Goal: Transaction & Acquisition: Purchase product/service

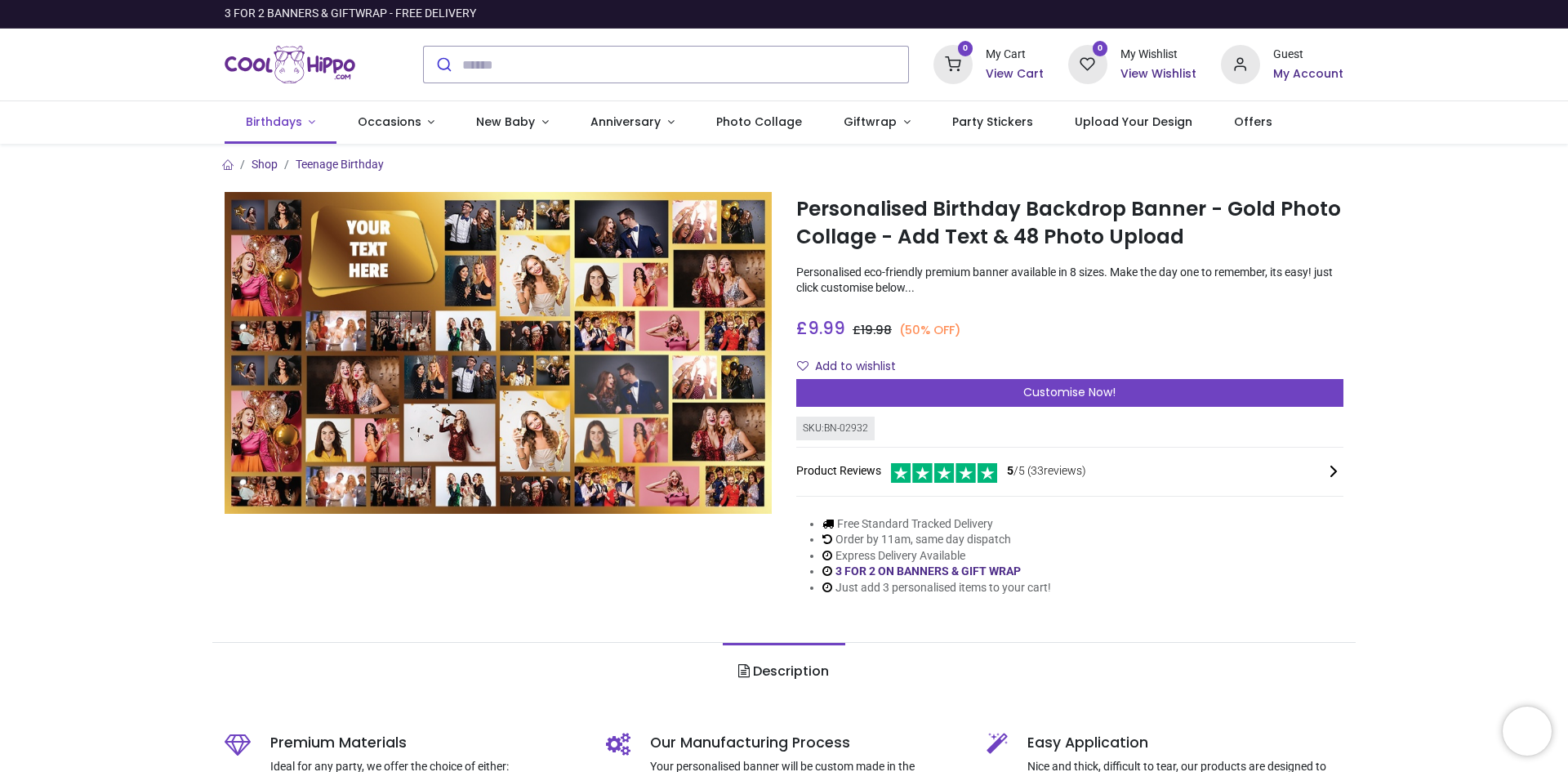
click at [273, 122] on span "Birthdays" at bounding box center [273, 122] width 56 height 17
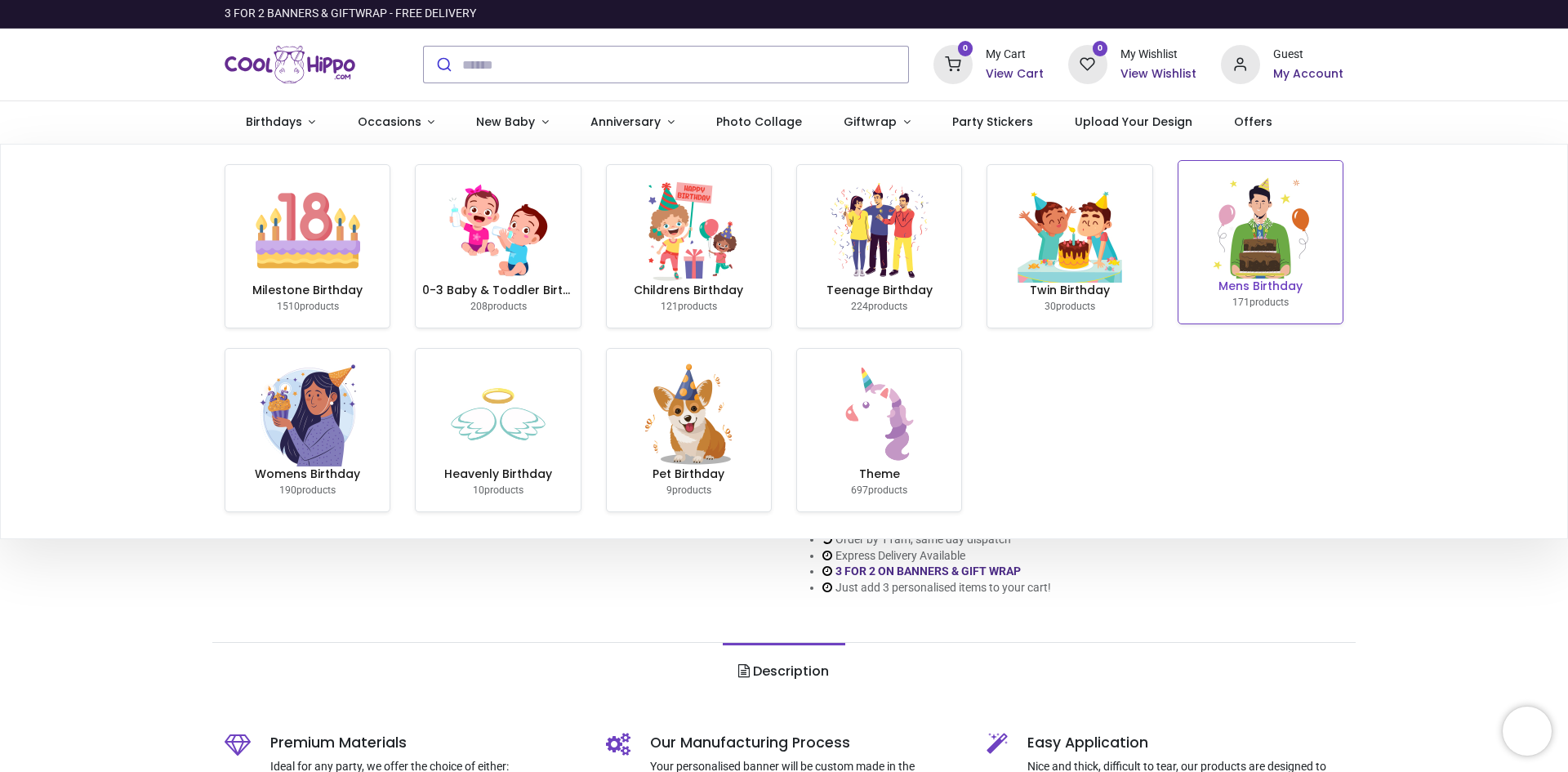
click at [1270, 240] on img at bounding box center [1259, 226] width 104 height 104
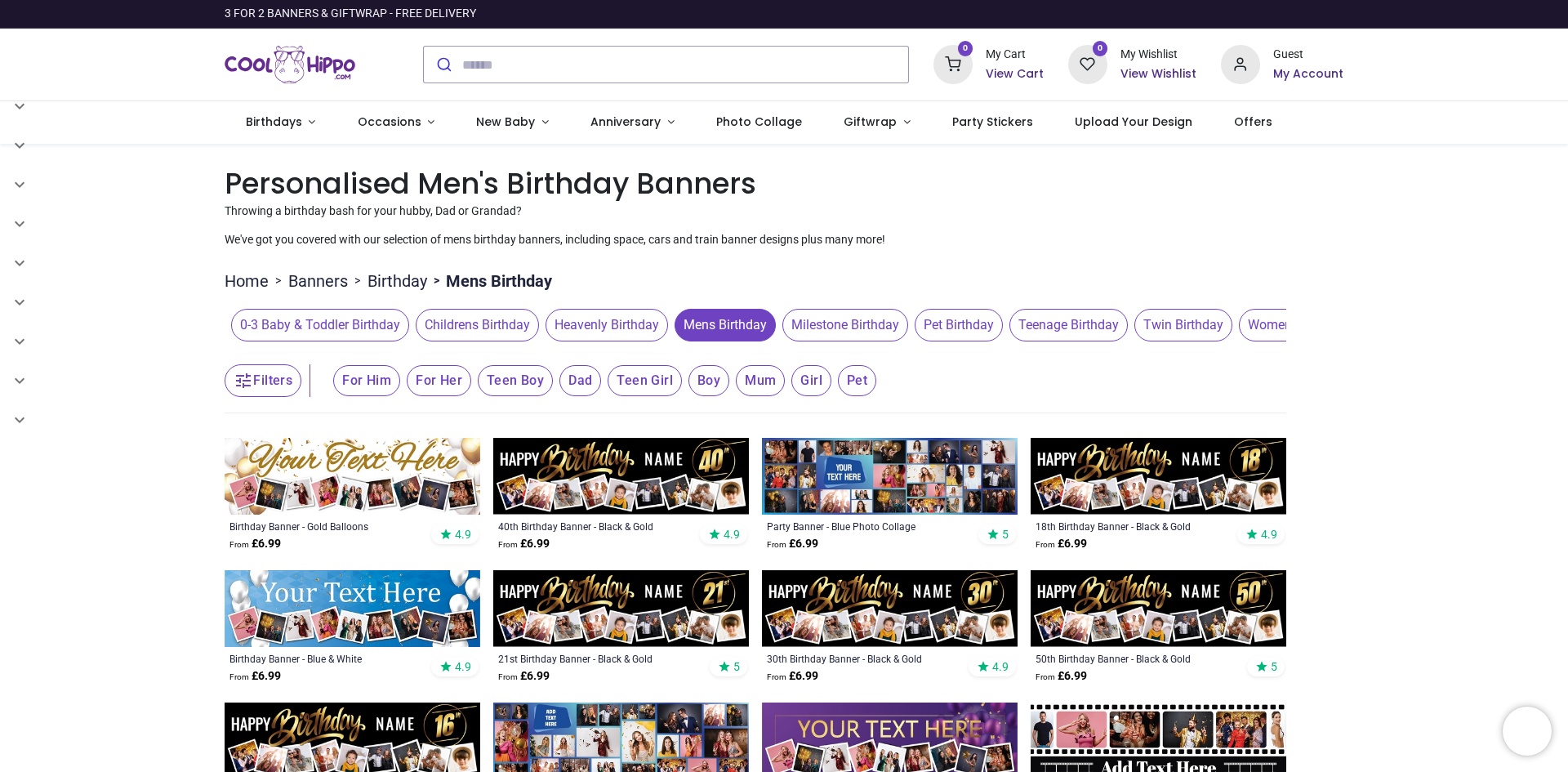
click at [861, 325] on span "Milestone Birthday" at bounding box center [845, 325] width 126 height 32
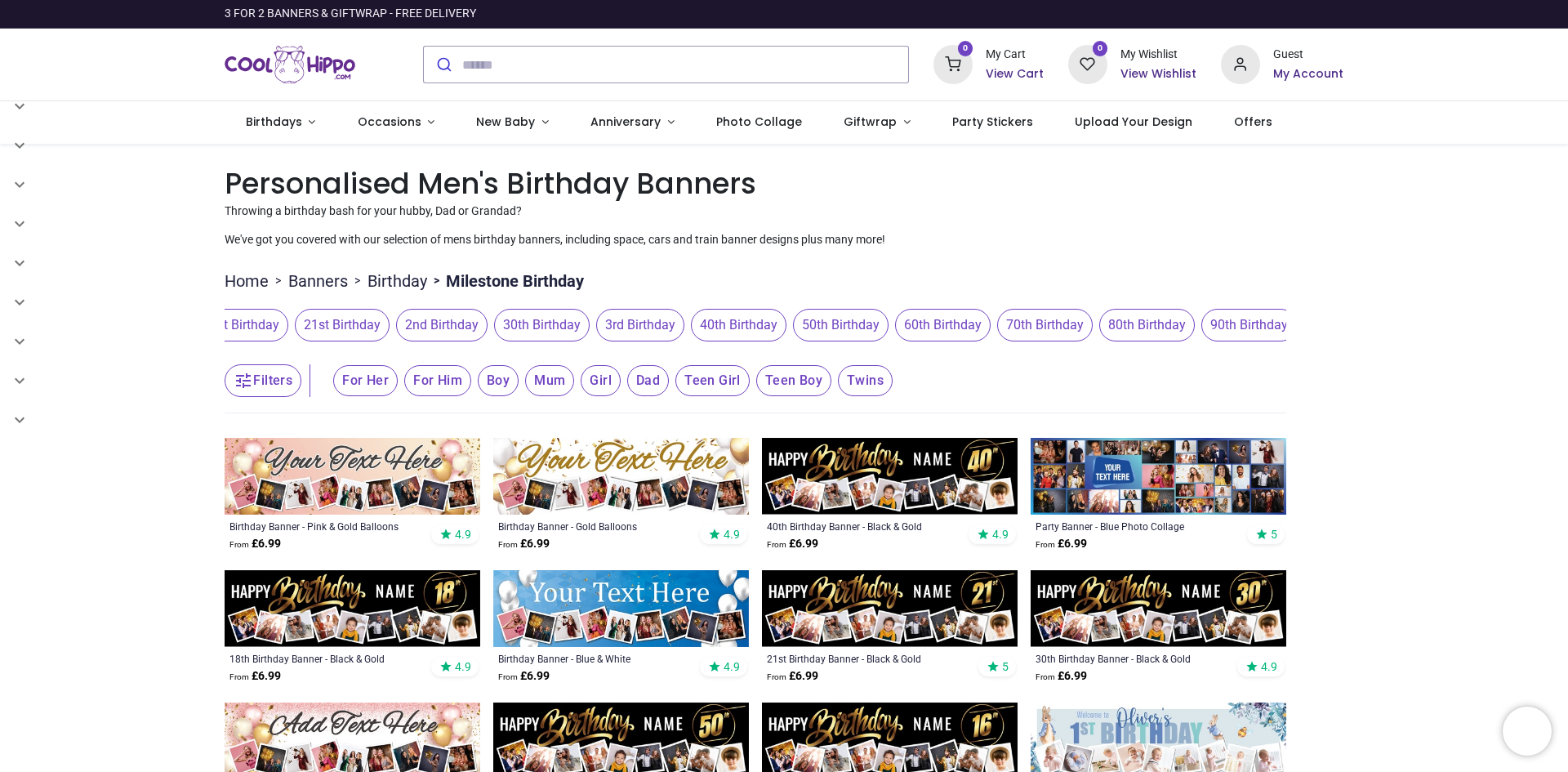
scroll to position [0, 551]
click at [1127, 319] on span "80th Birthday" at bounding box center [1144, 325] width 95 height 32
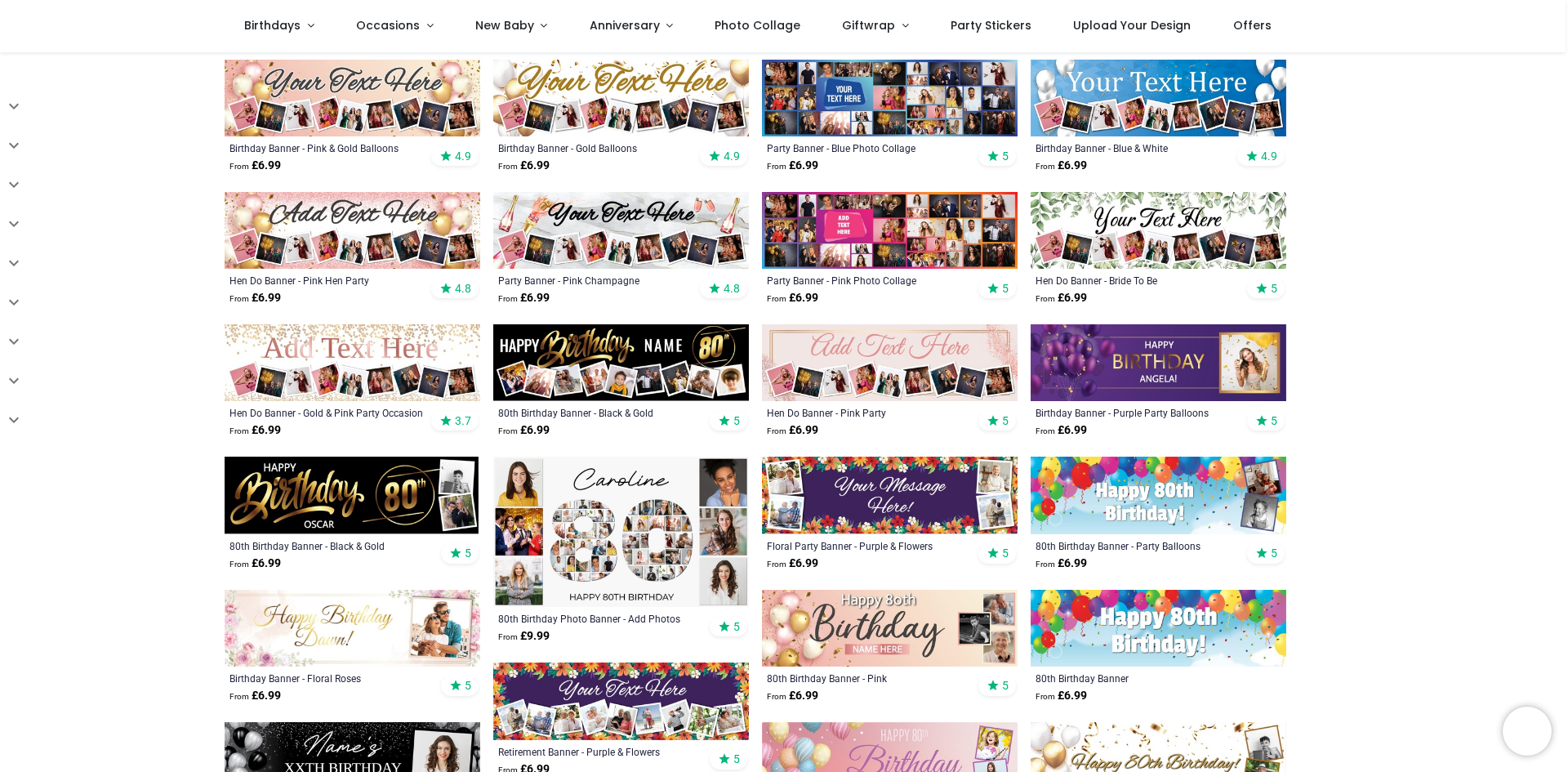
scroll to position [327, 0]
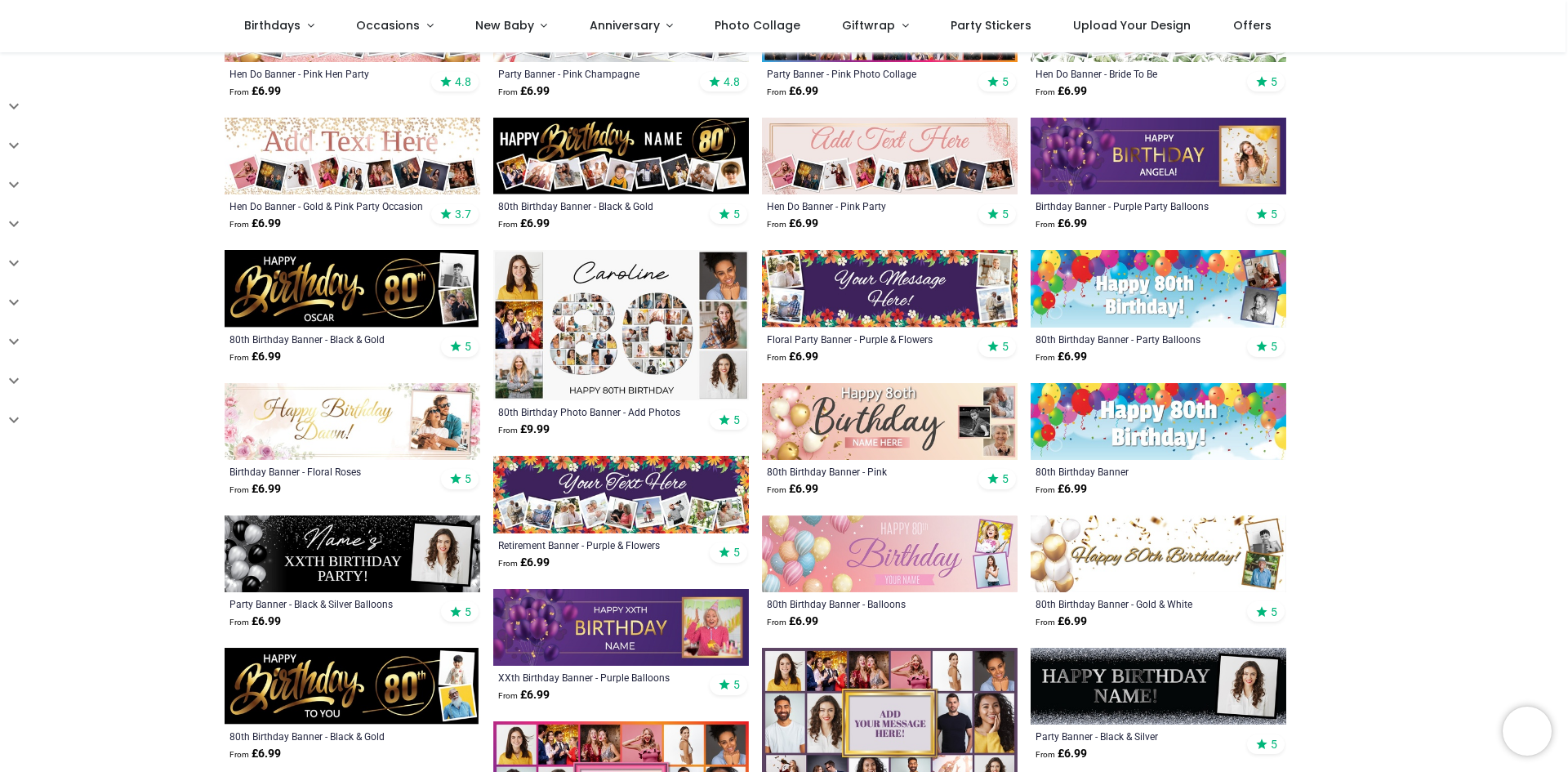
scroll to position [490, 0]
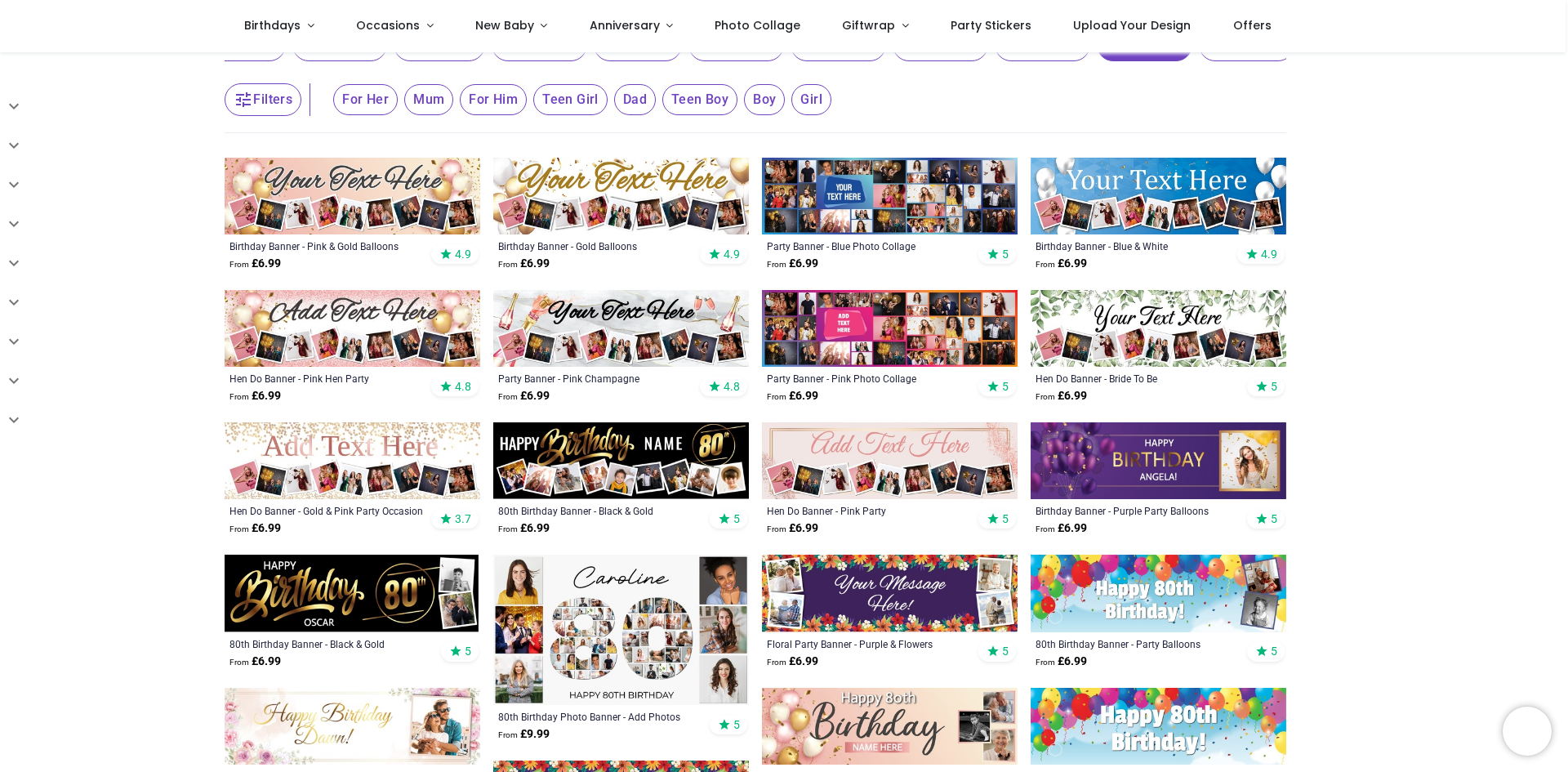
scroll to position [164, 0]
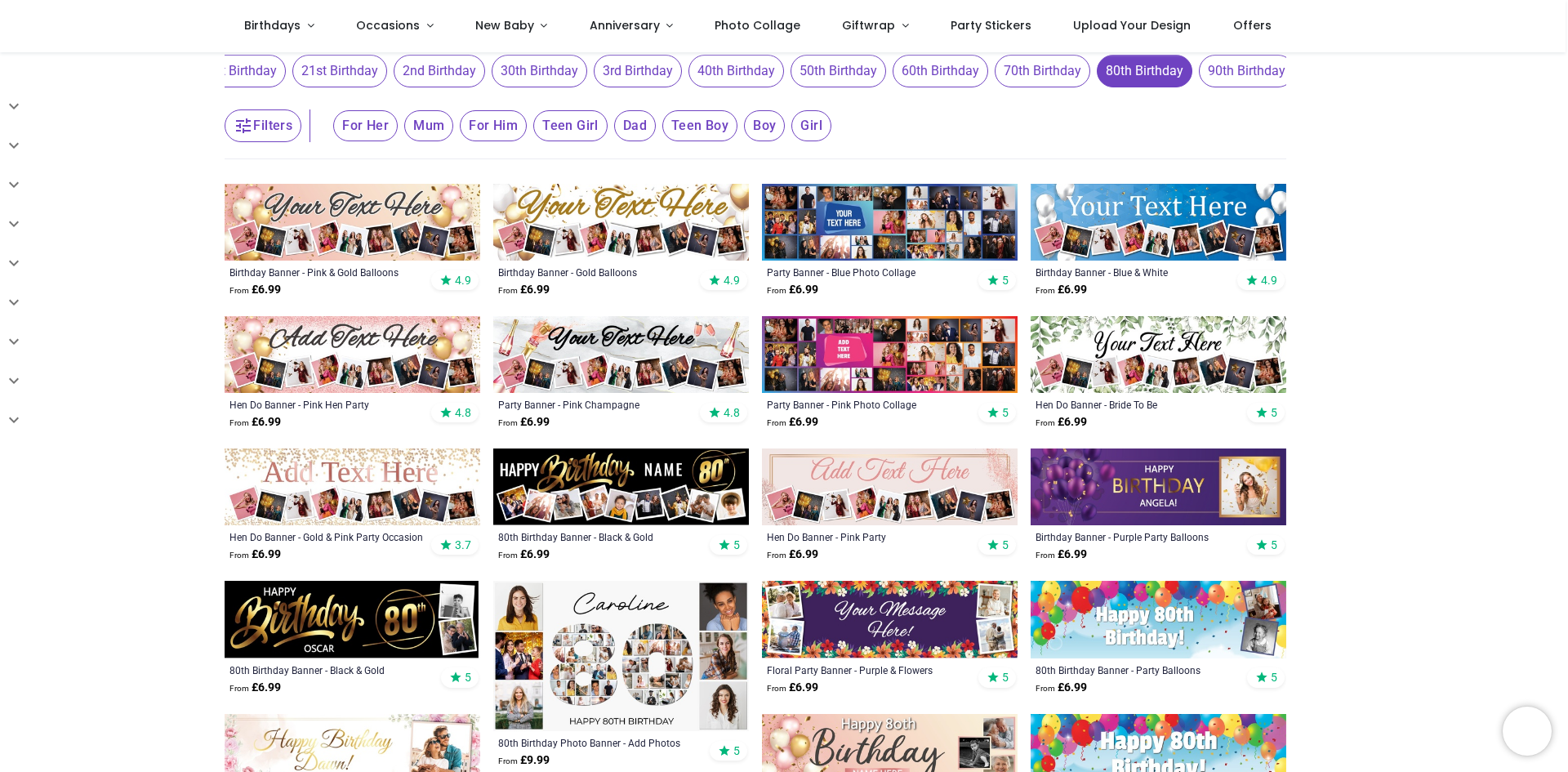
click at [931, 376] on img at bounding box center [890, 354] width 256 height 77
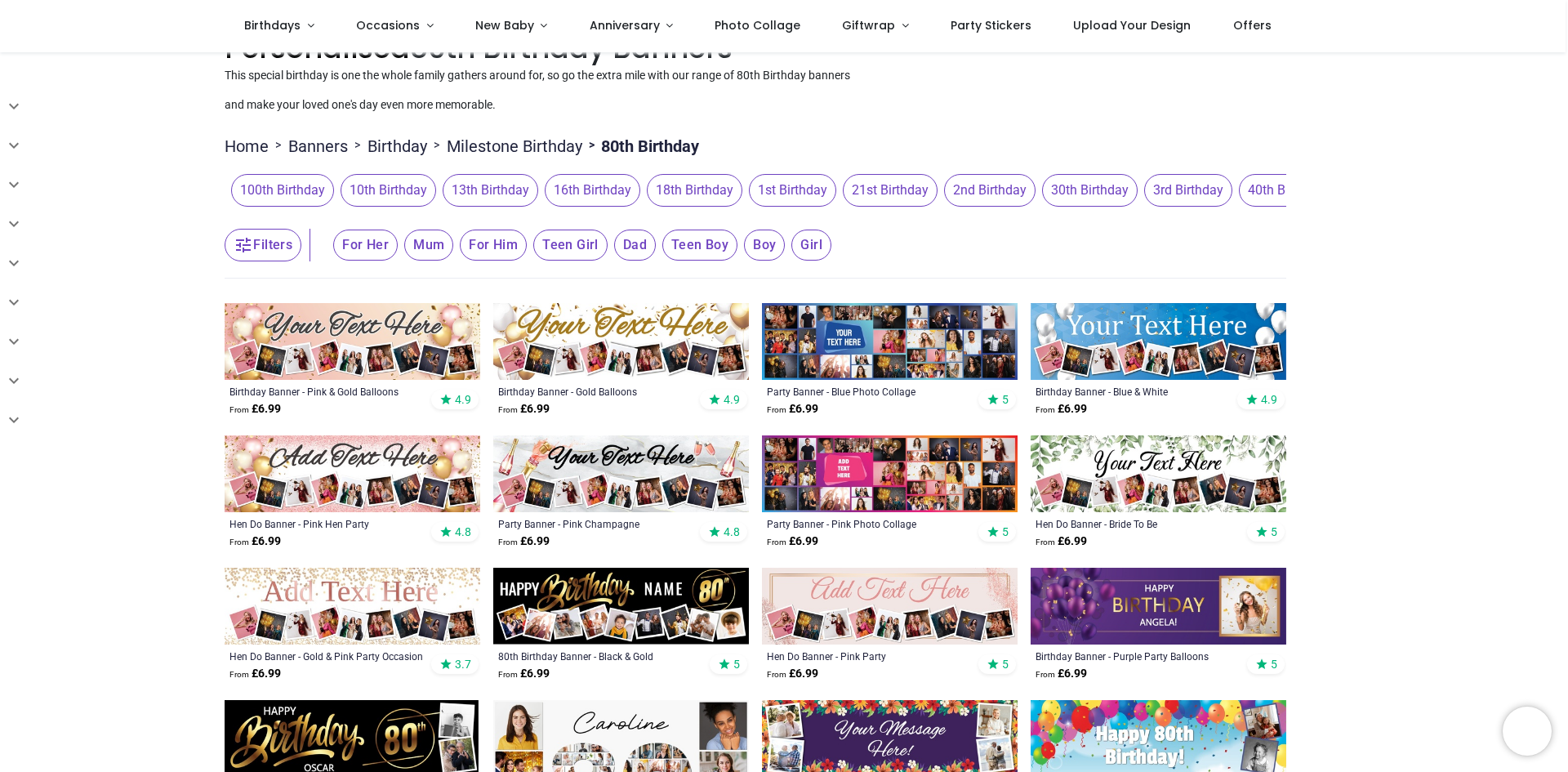
scroll to position [245, 0]
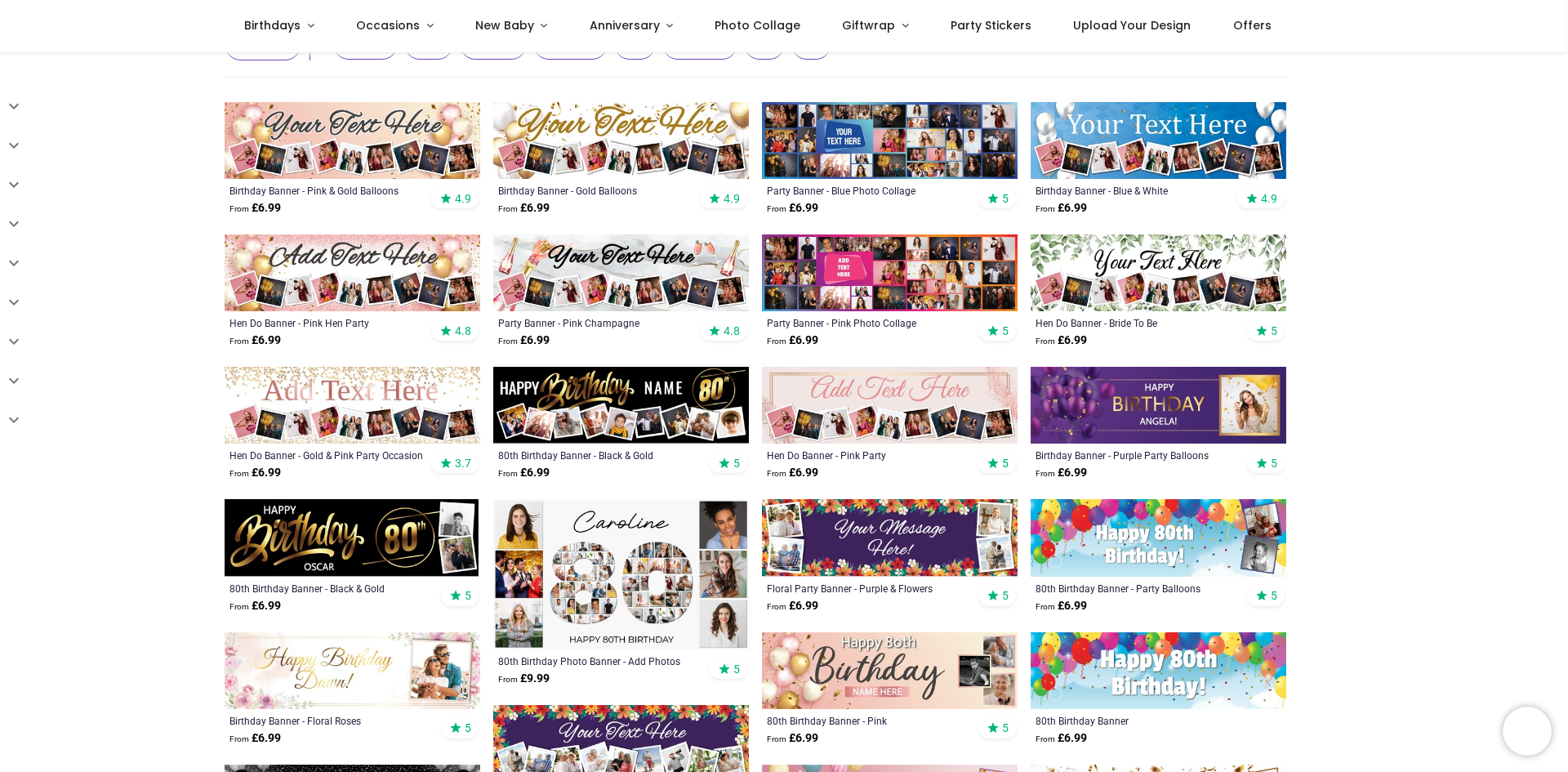
click at [629, 422] on img at bounding box center [621, 405] width 256 height 77
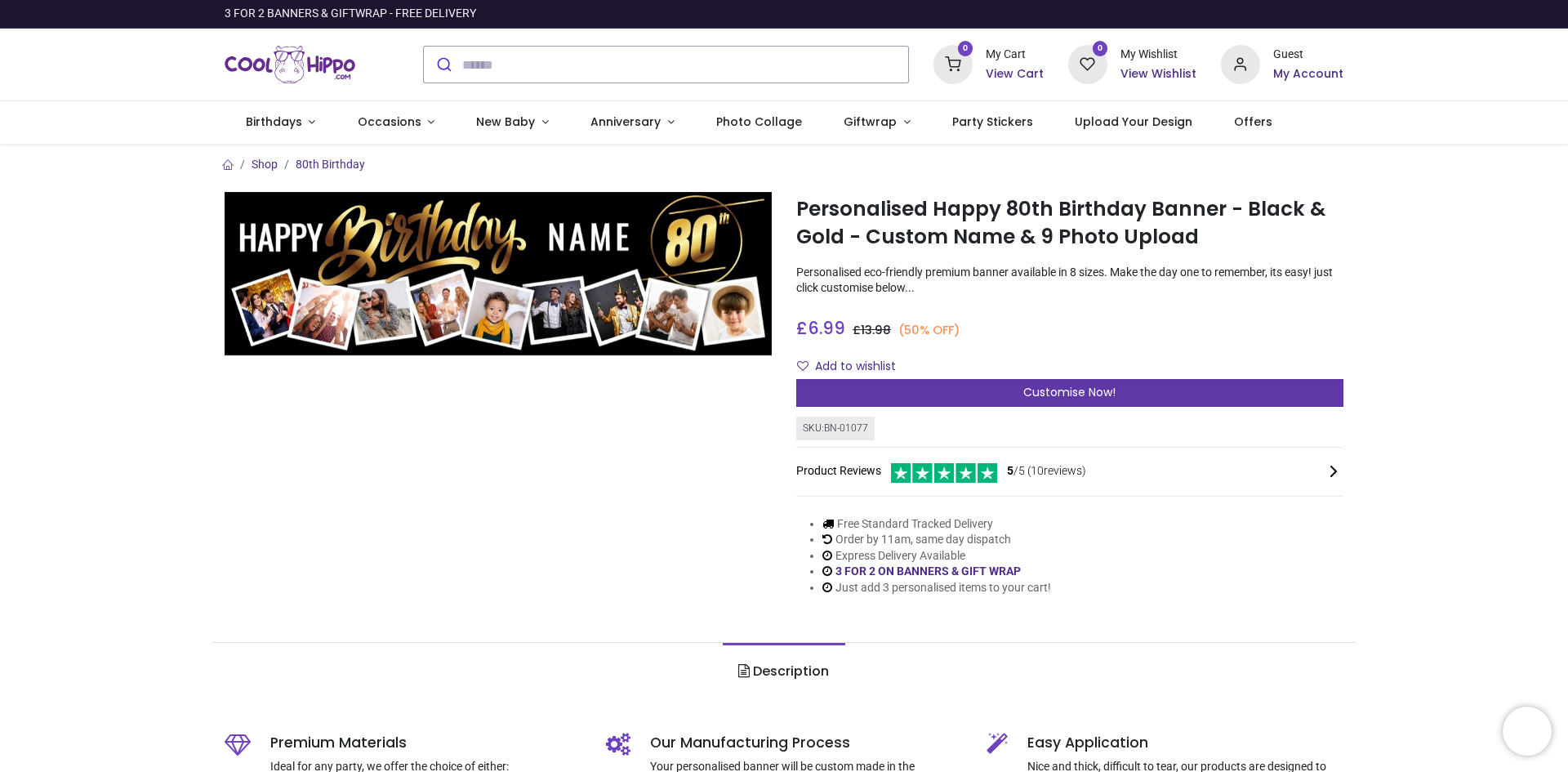
click at [996, 398] on div "Customise Now!" at bounding box center [1070, 393] width 547 height 28
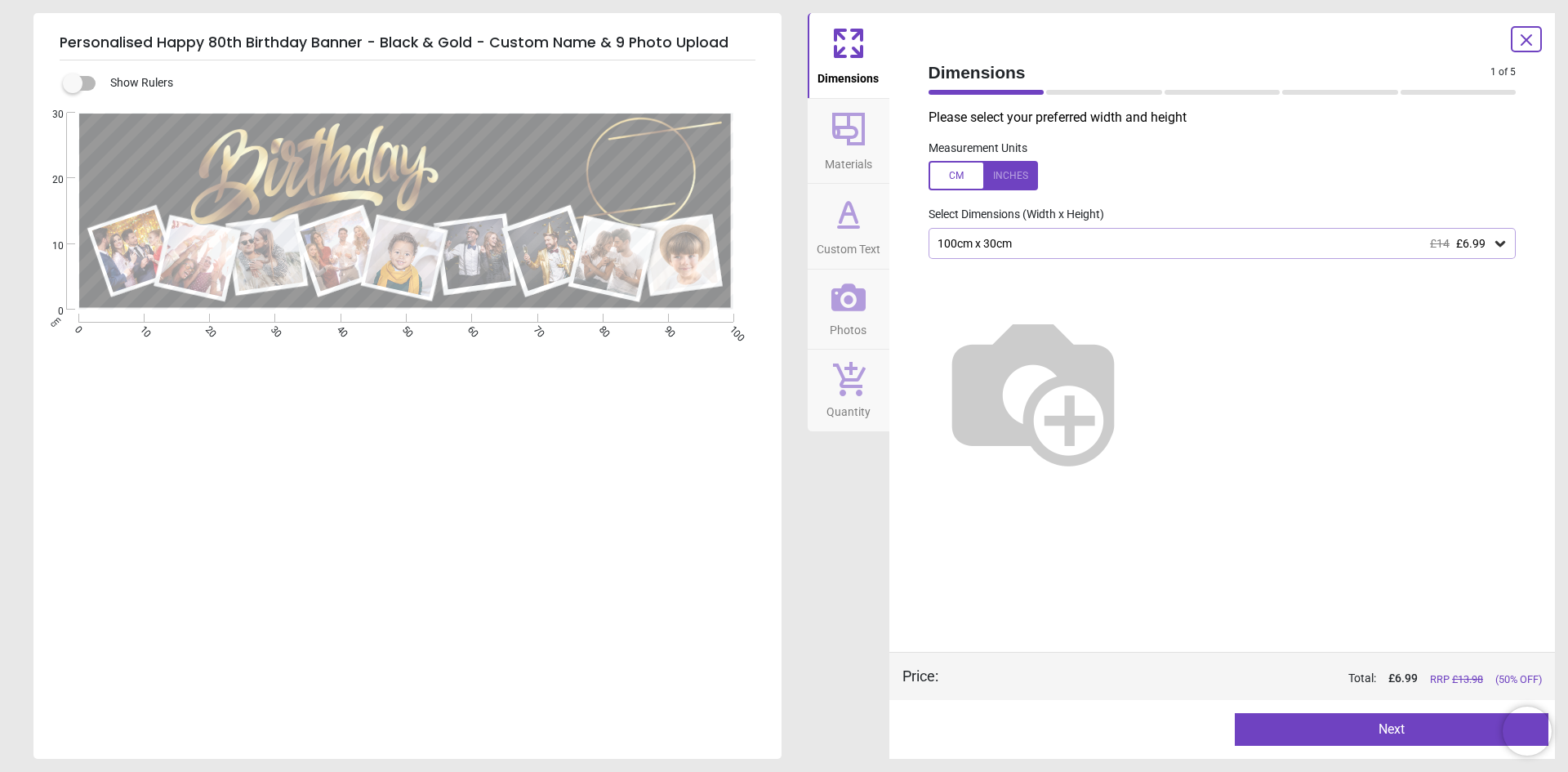
click at [1137, 359] on img at bounding box center [1033, 389] width 209 height 209
click at [1139, 238] on div "100cm x 30cm £14 £6.99" at bounding box center [1214, 243] width 557 height 14
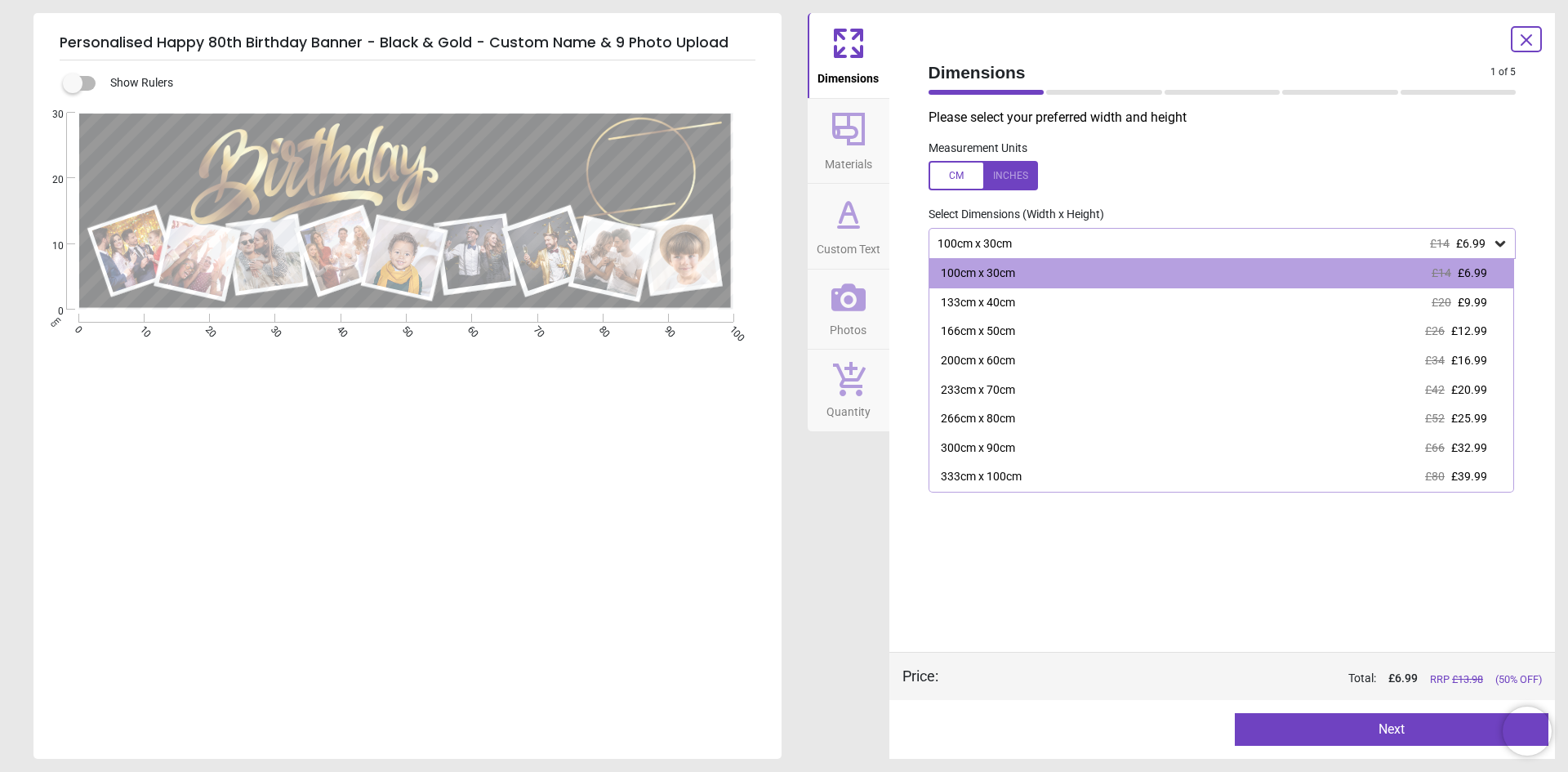
click at [1146, 238] on div "100cm x 30cm £14 £6.99" at bounding box center [1214, 243] width 557 height 14
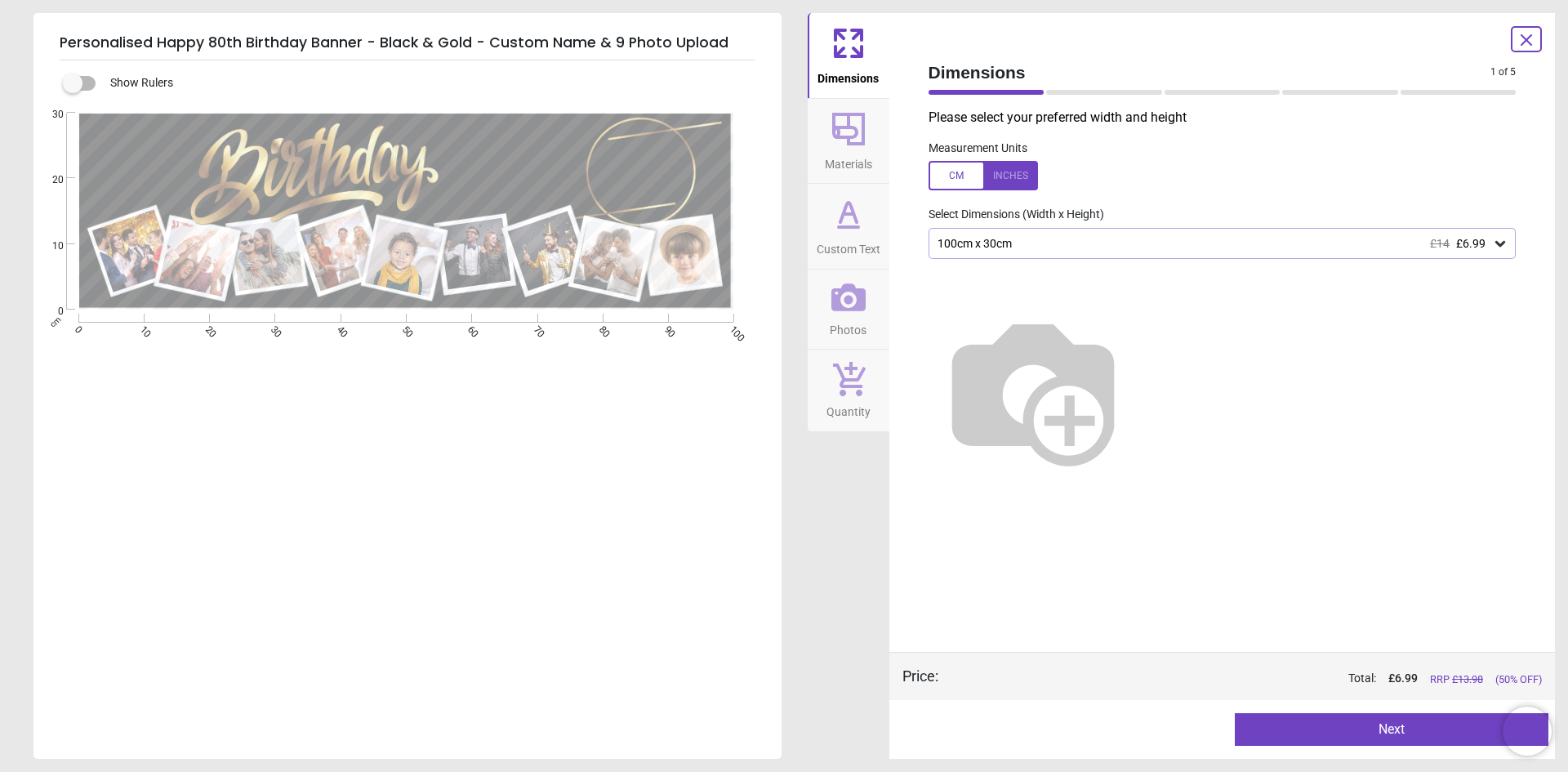
click at [1054, 241] on div "100cm x 30cm £14 £6.99" at bounding box center [1214, 243] width 557 height 14
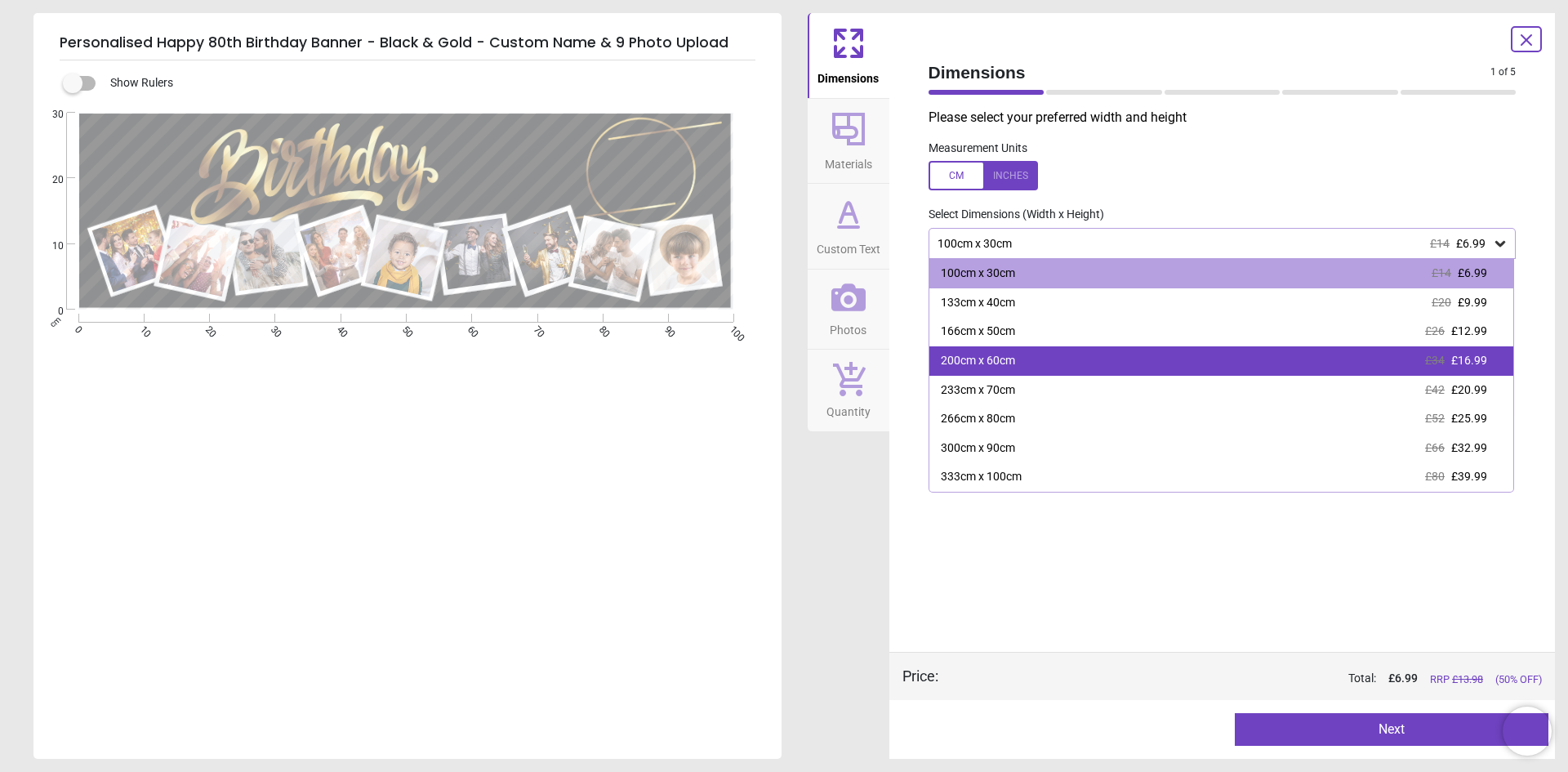
click at [1038, 357] on div "200cm x 60cm £34 £16.99" at bounding box center [1222, 361] width 585 height 30
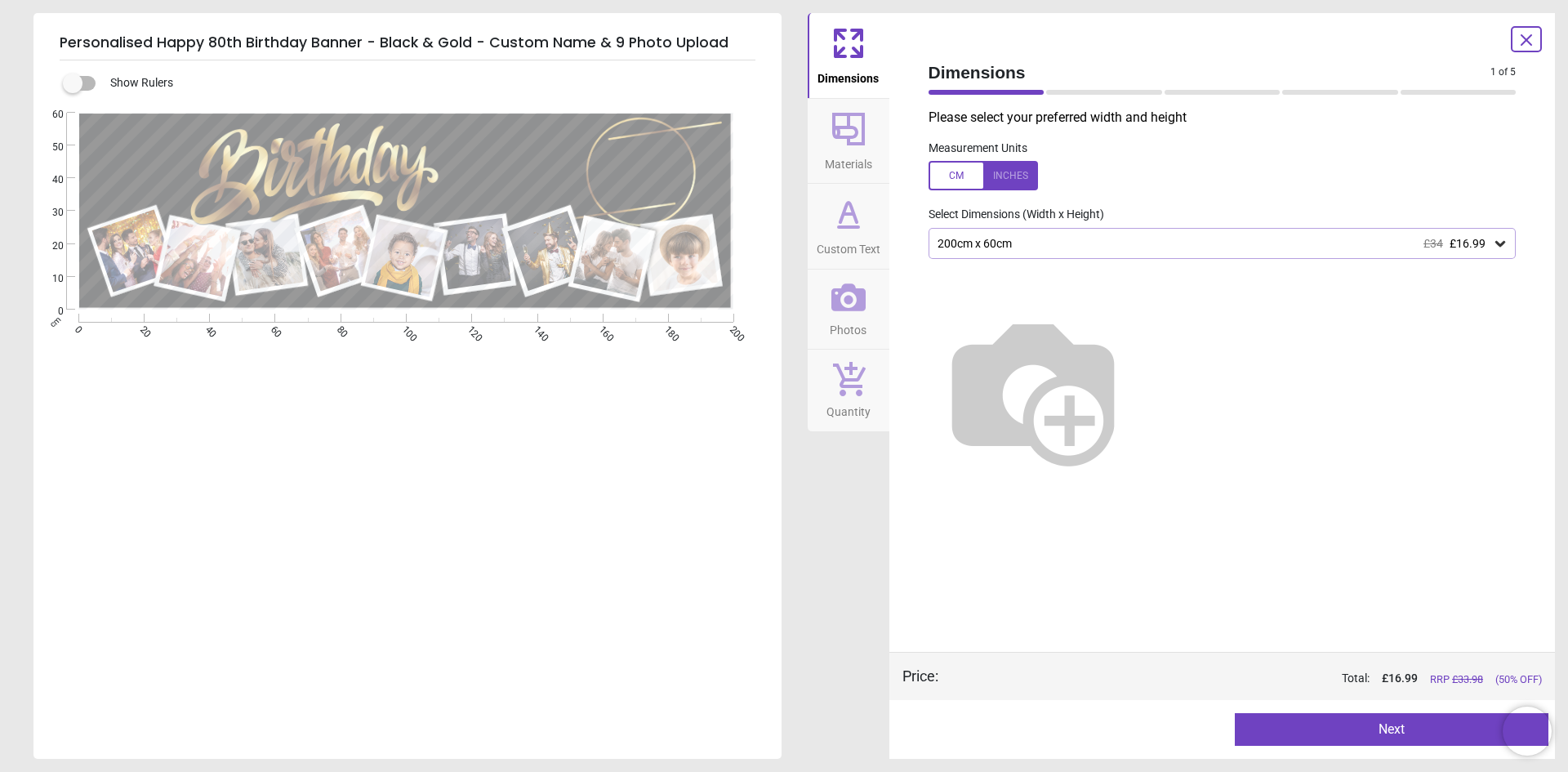
click at [1044, 243] on div "200cm x 60cm £34 £16.99" at bounding box center [1214, 243] width 557 height 14
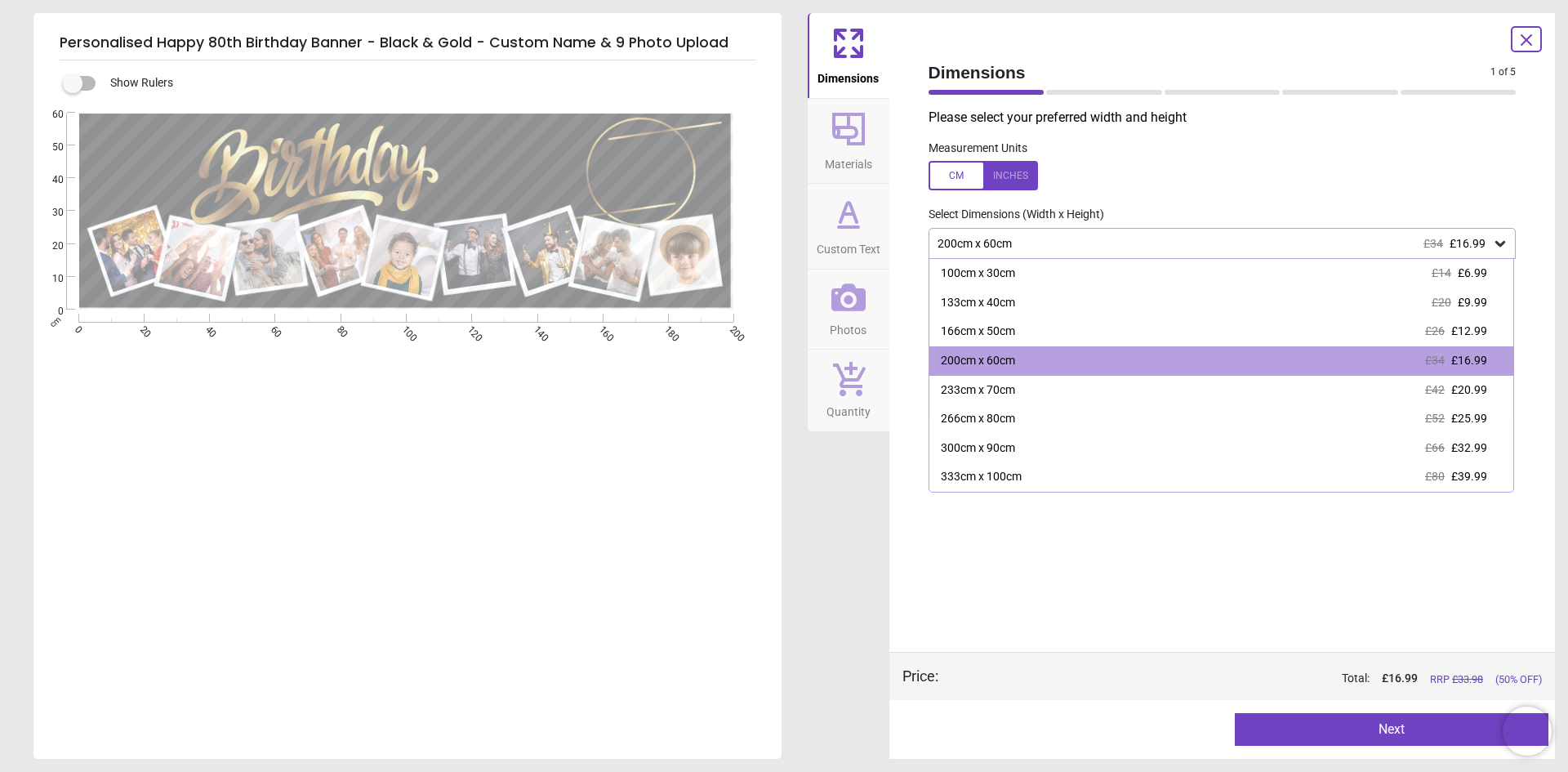
click at [1044, 246] on div "200cm x 60cm £34 £16.99" at bounding box center [1214, 243] width 557 height 14
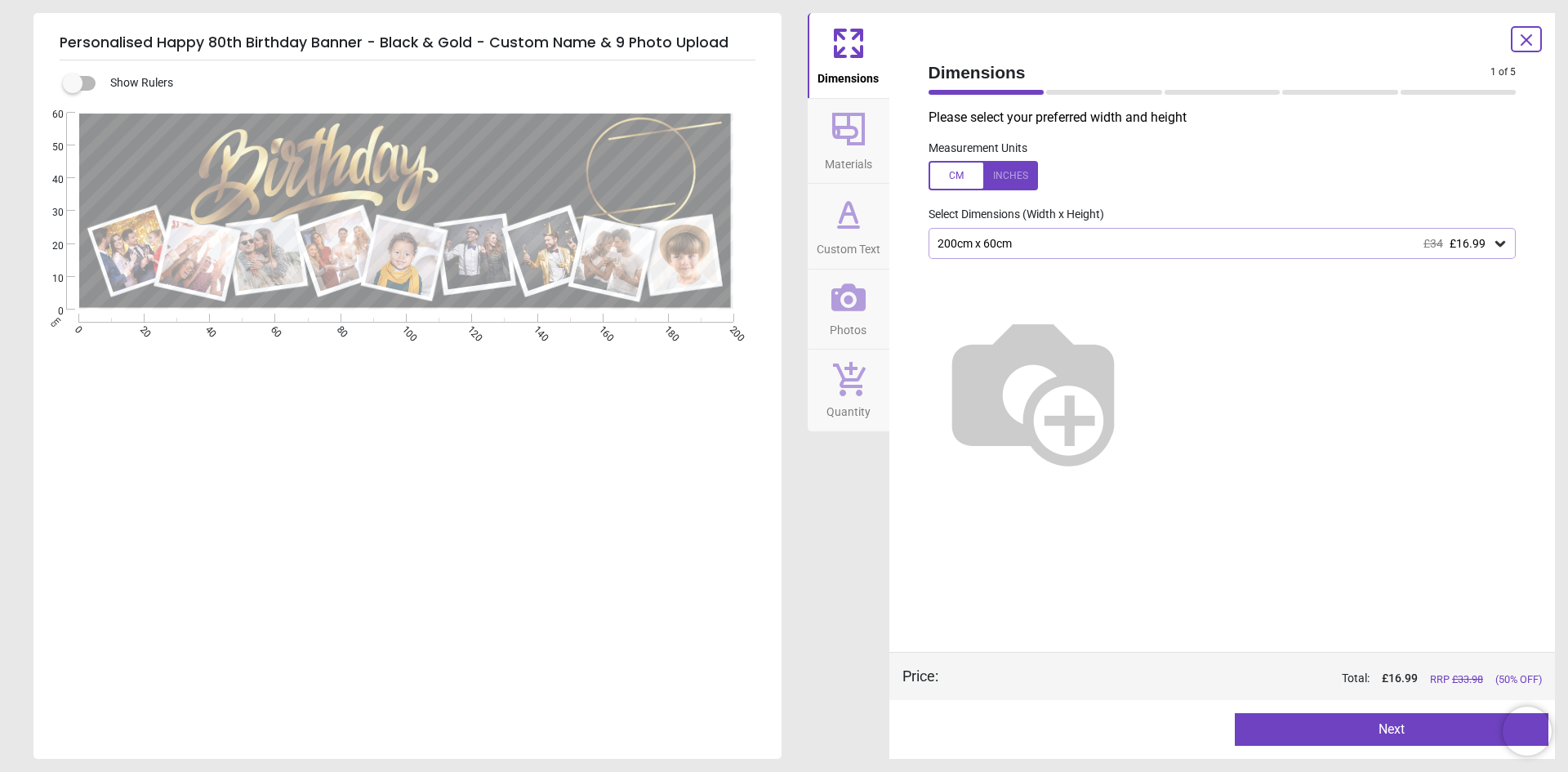
click at [826, 309] on button "Photos" at bounding box center [848, 310] width 81 height 80
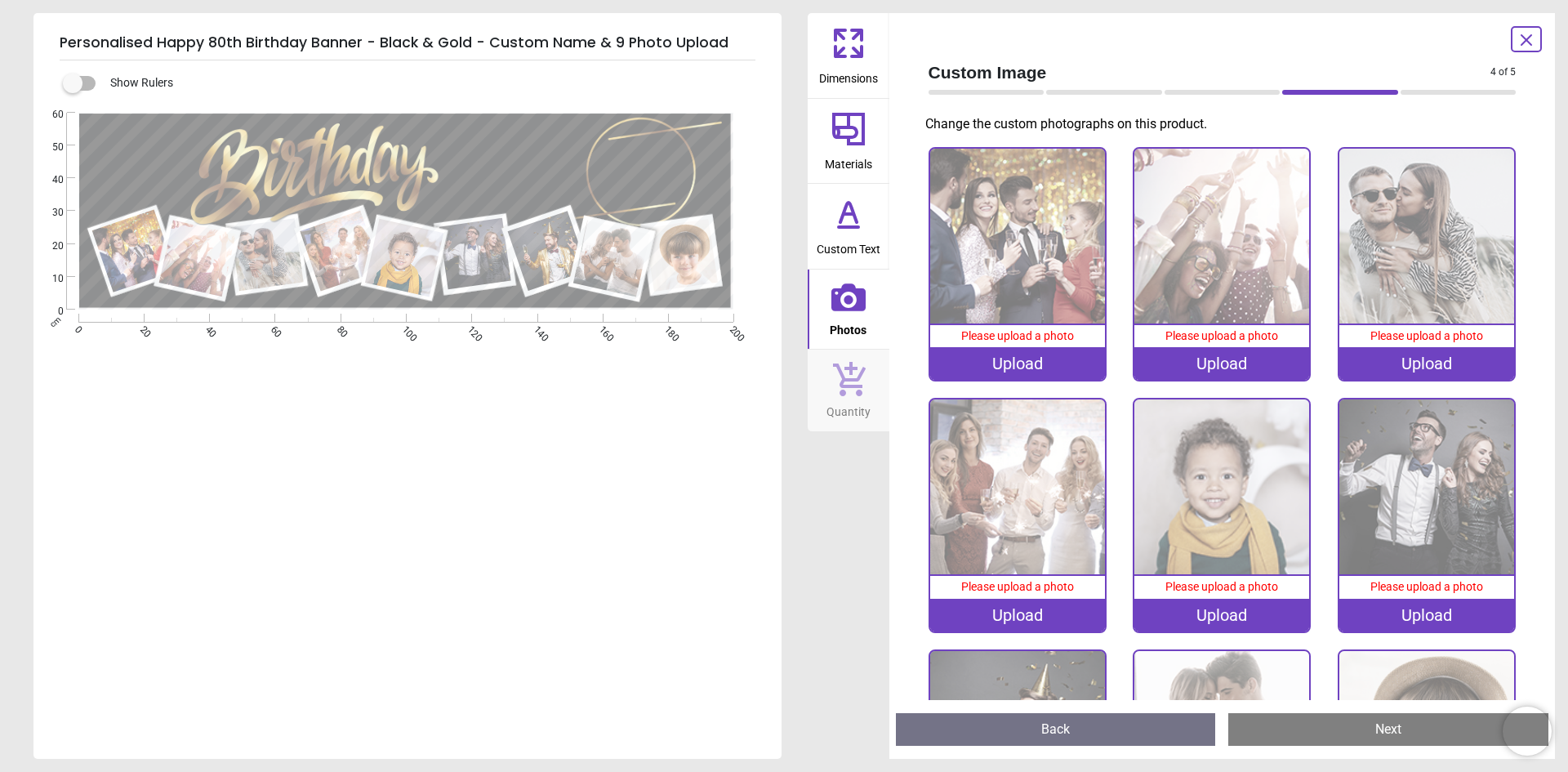
click at [842, 60] on icon at bounding box center [848, 43] width 39 height 39
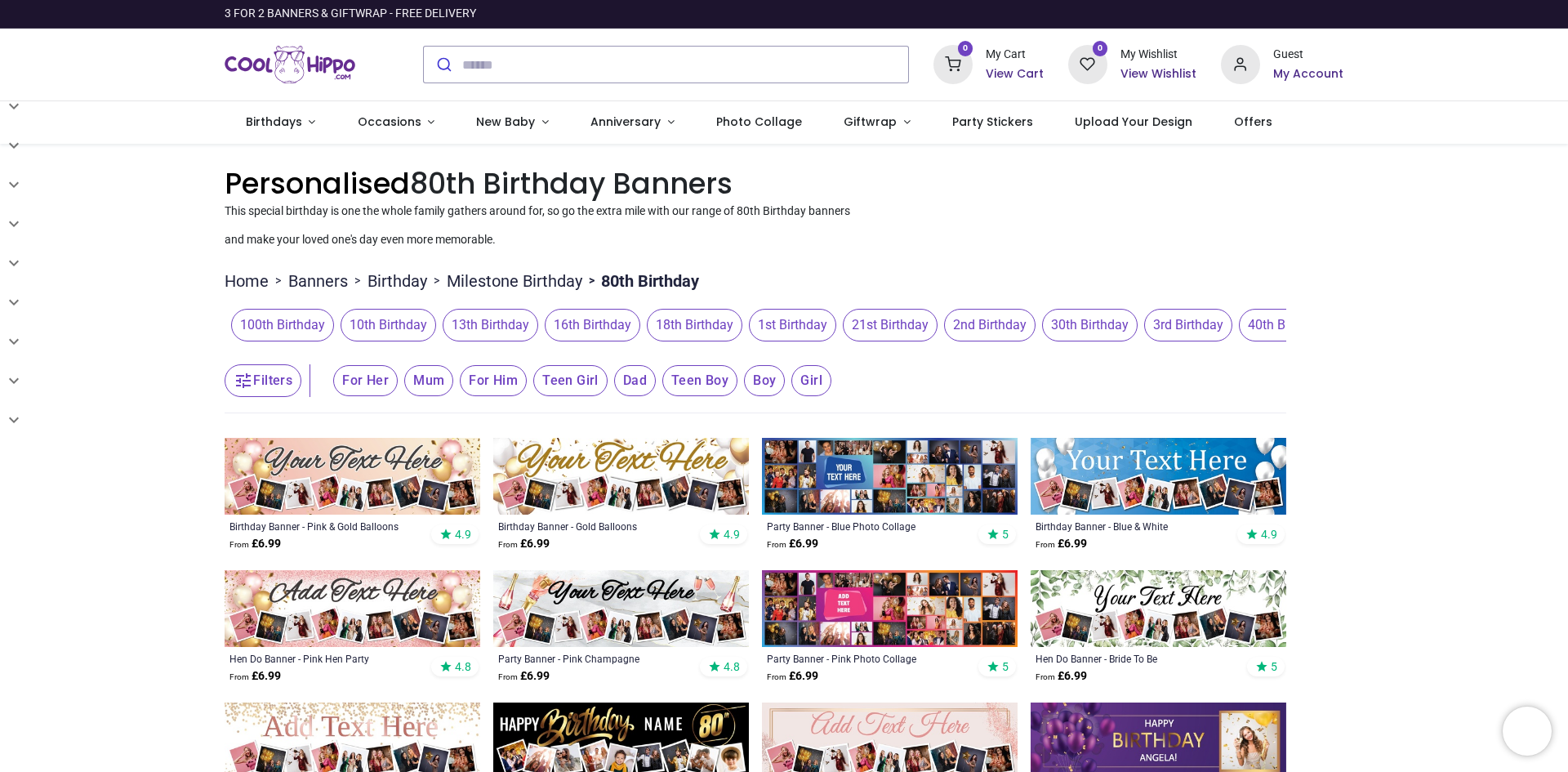
click at [910, 489] on img at bounding box center [890, 476] width 256 height 77
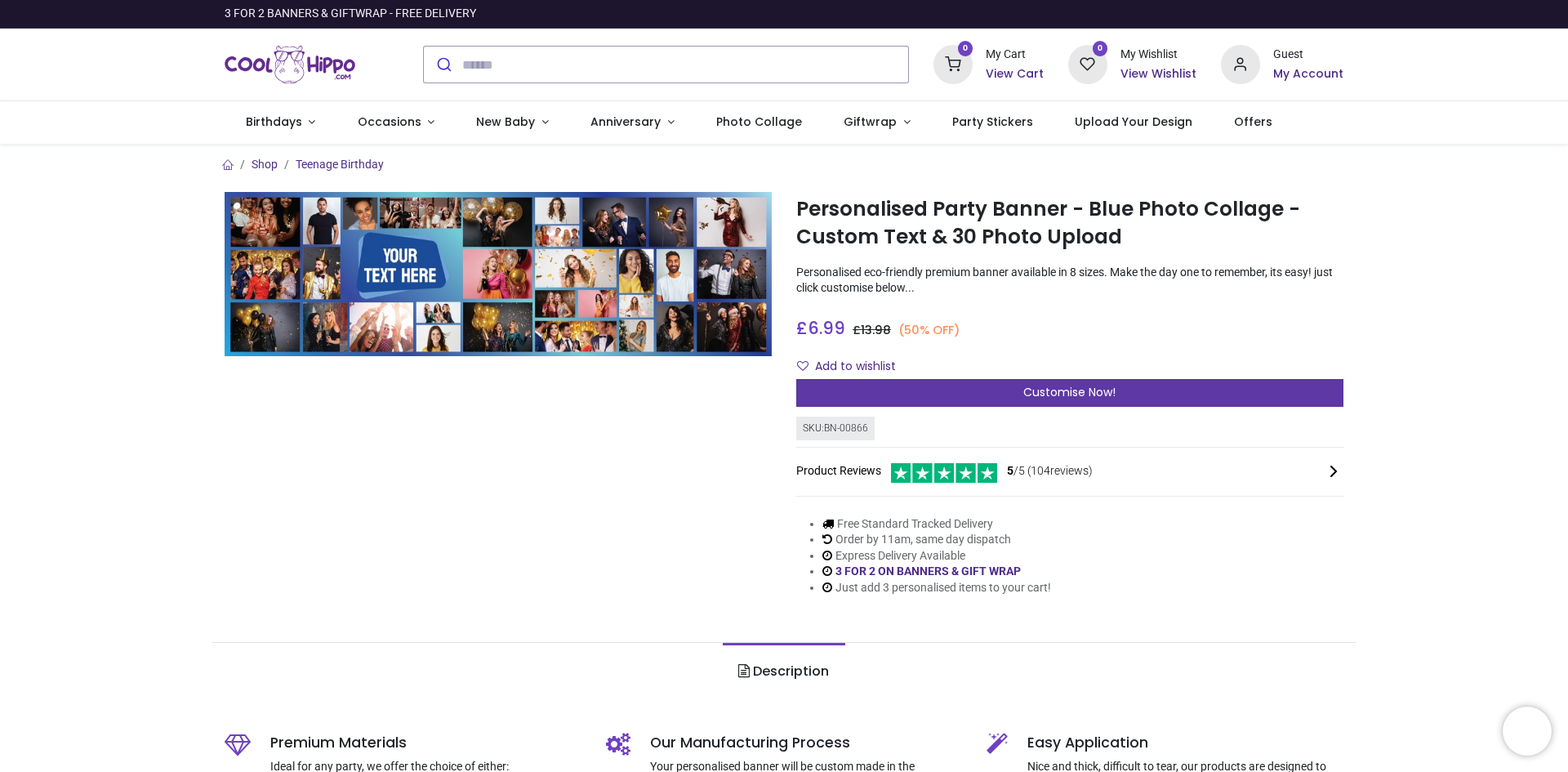
click at [881, 386] on div "Customise Now!" at bounding box center [1070, 393] width 547 height 28
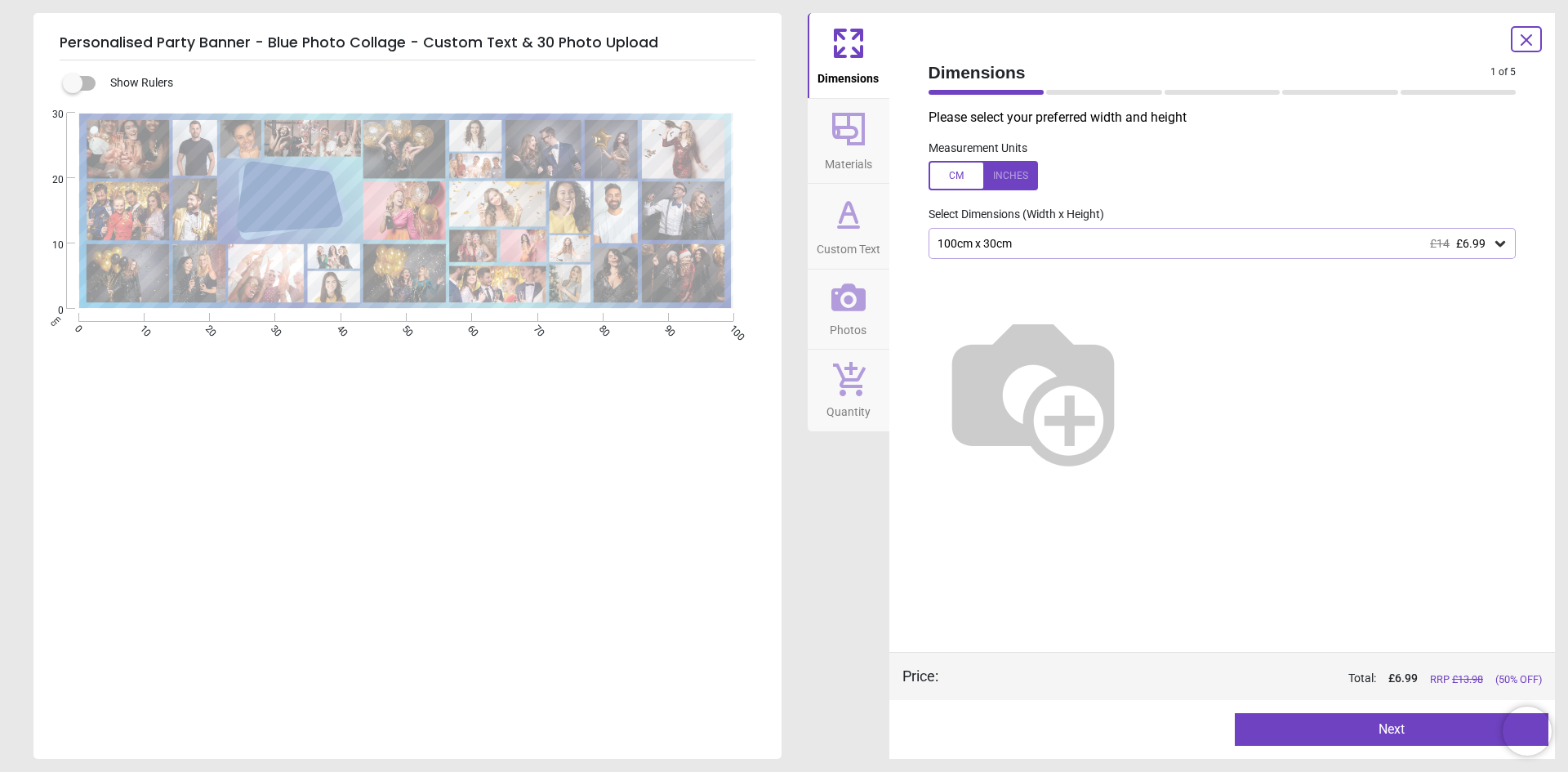
click at [1137, 412] on img at bounding box center [1033, 389] width 209 height 209
click at [1058, 245] on div "100cm x 30cm £14 £6.99" at bounding box center [1214, 243] width 557 height 14
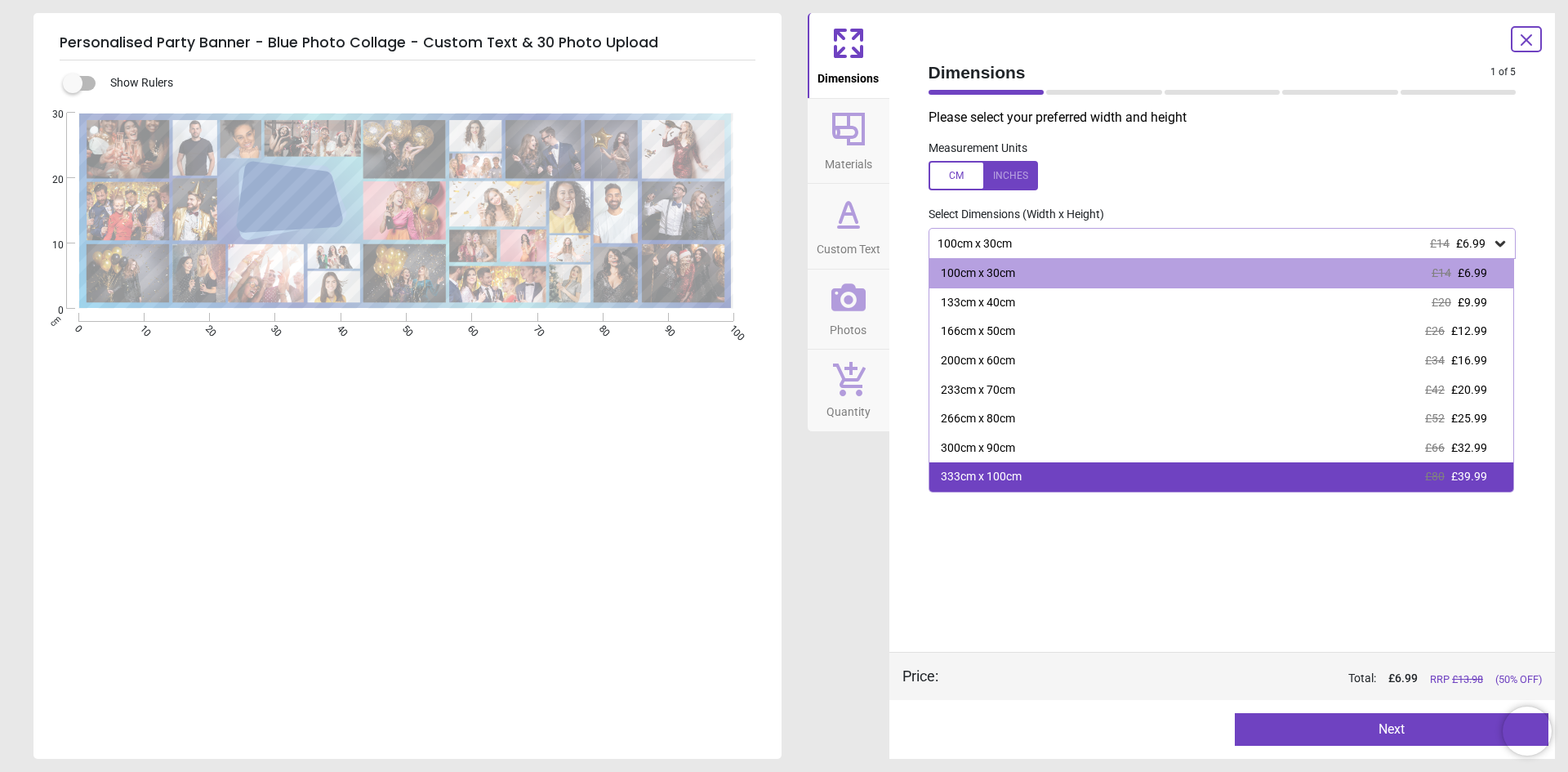
click at [1075, 484] on div "333cm x 100cm £80 £39.99" at bounding box center [1222, 477] width 585 height 30
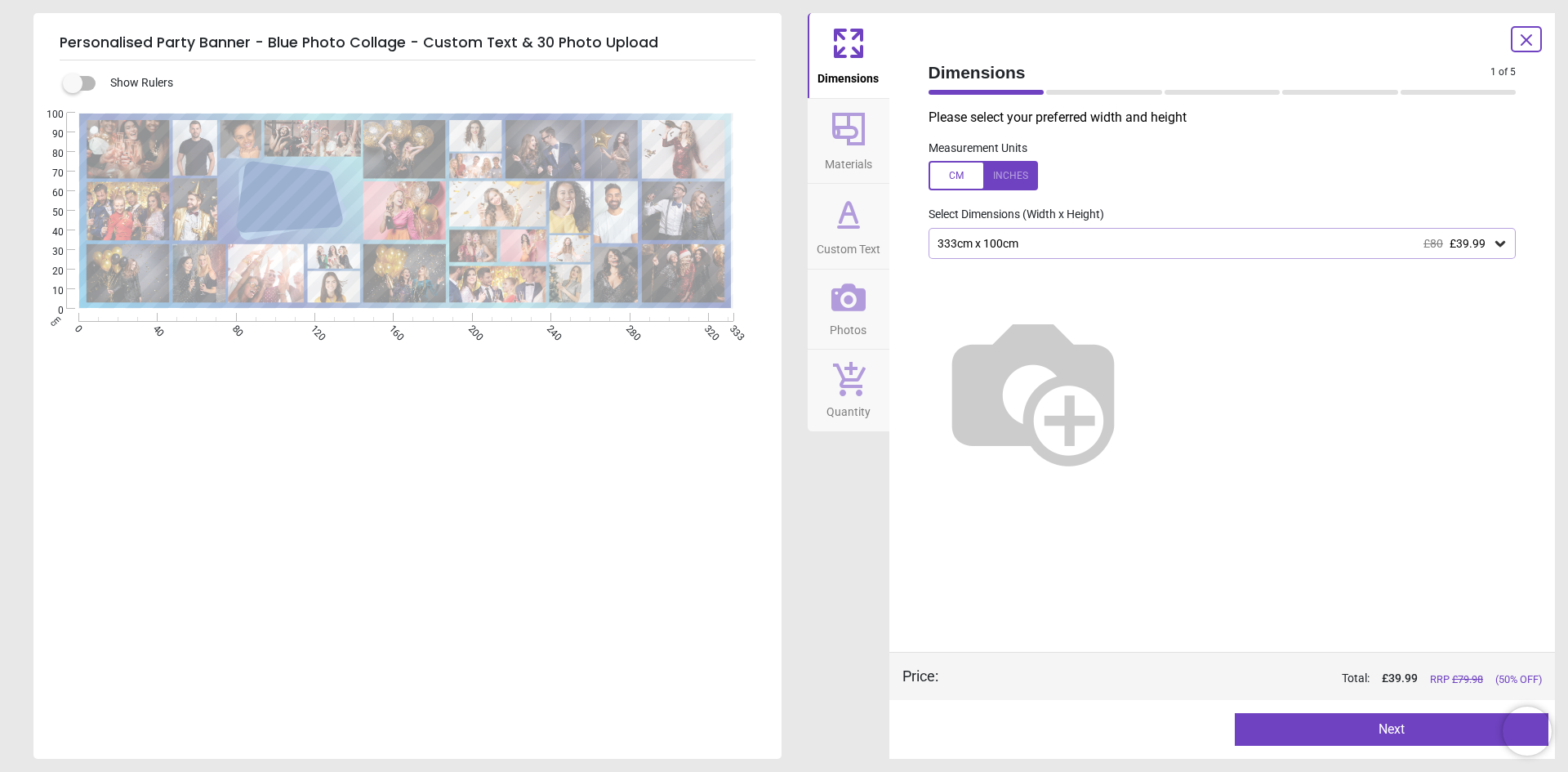
click at [1392, 734] on button "Next" at bounding box center [1391, 729] width 313 height 32
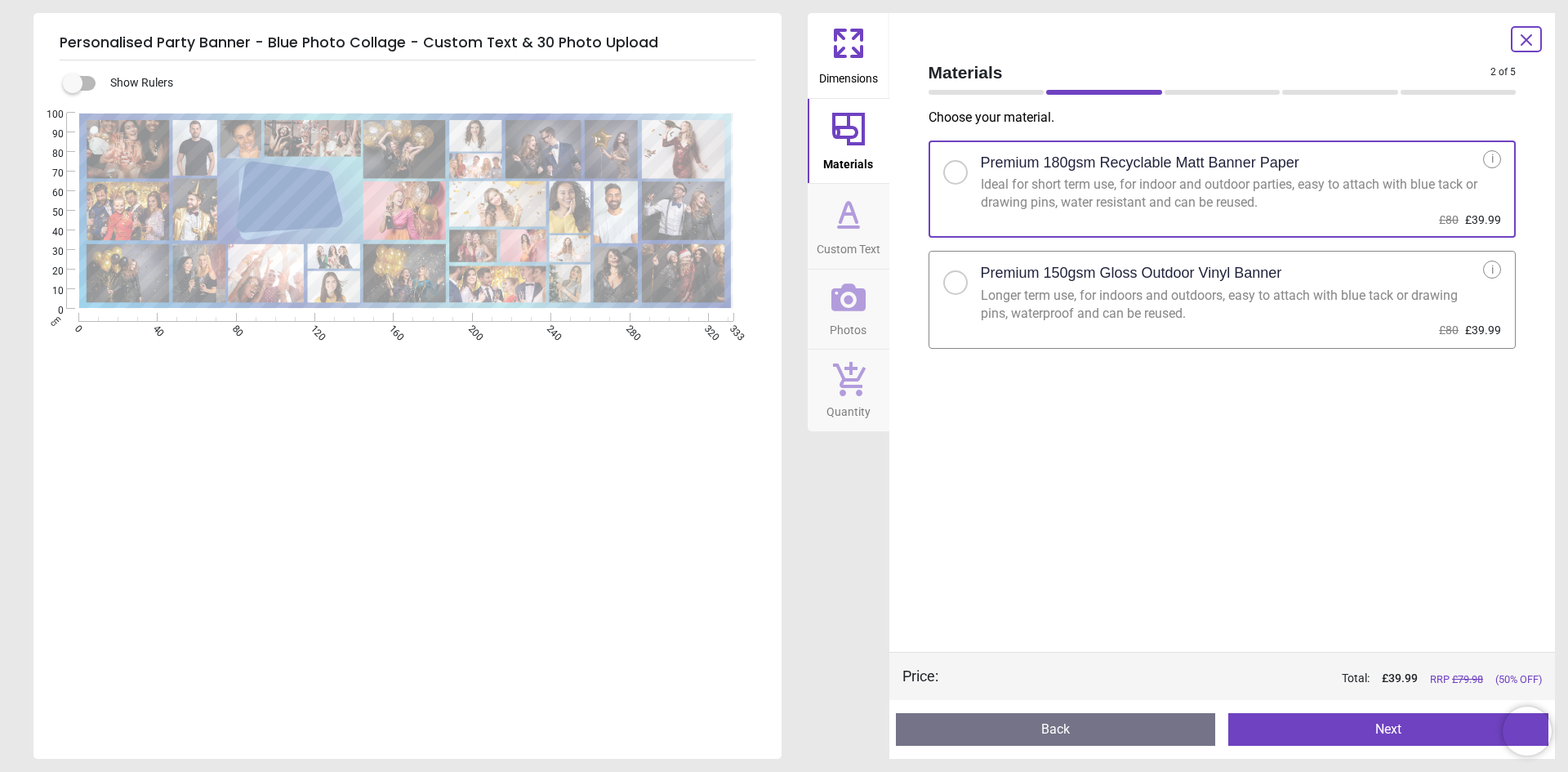
click at [1395, 732] on button "Next" at bounding box center [1388, 729] width 320 height 32
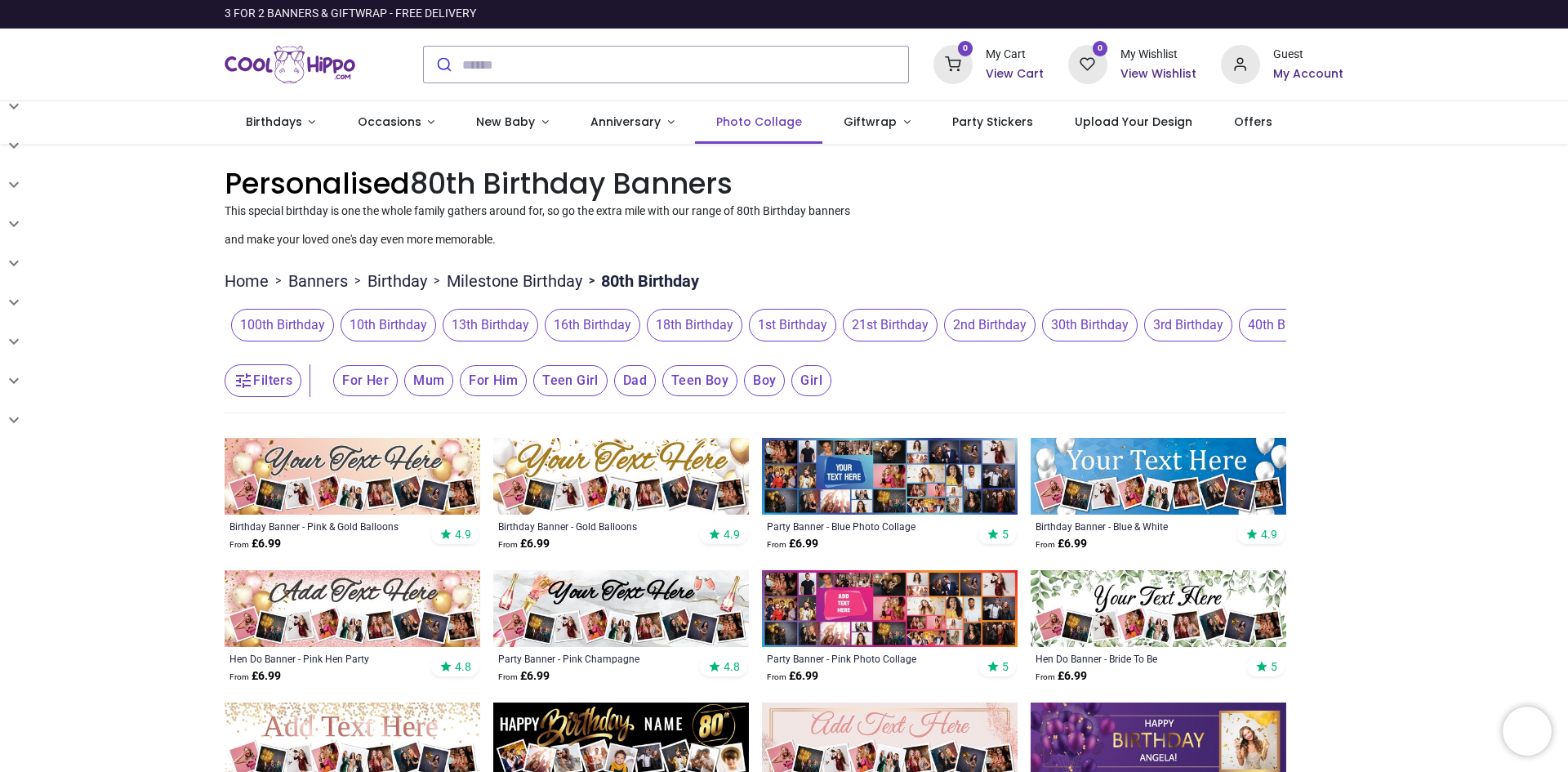
click at [750, 126] on span "Photo Collage" at bounding box center [759, 122] width 86 height 17
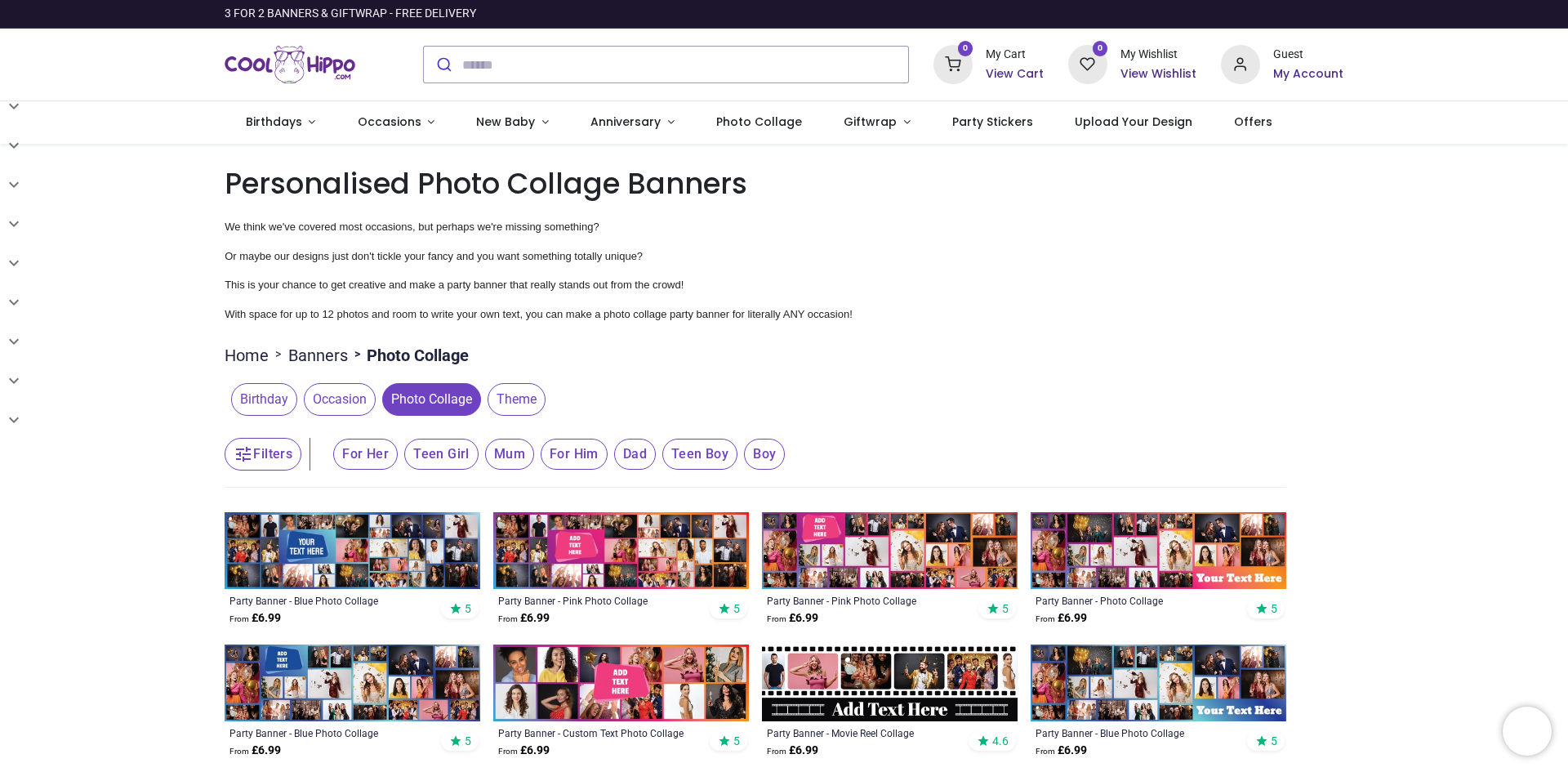
click at [301, 56] on img "Logo of Cool Hippo" at bounding box center [289, 64] width 130 height 45
